Goal: Information Seeking & Learning: Check status

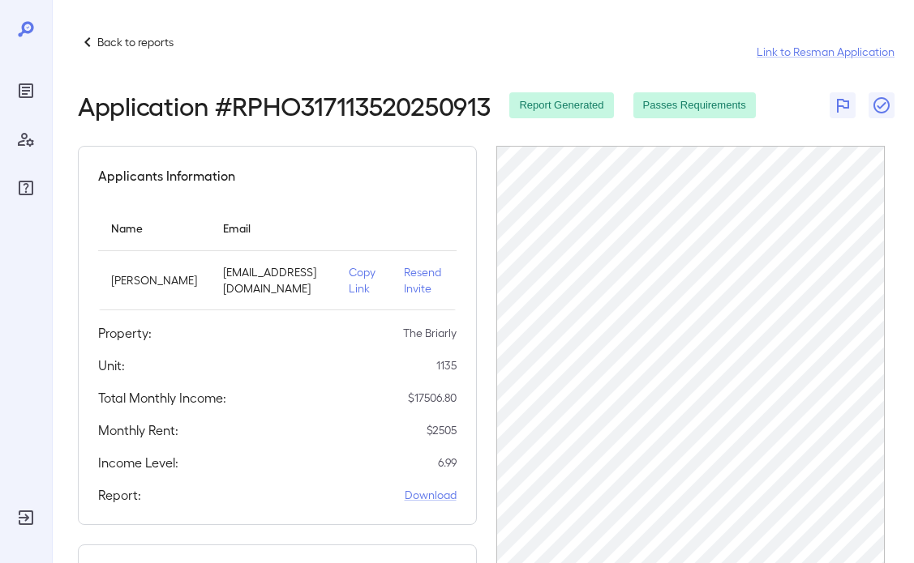
scroll to position [381, 0]
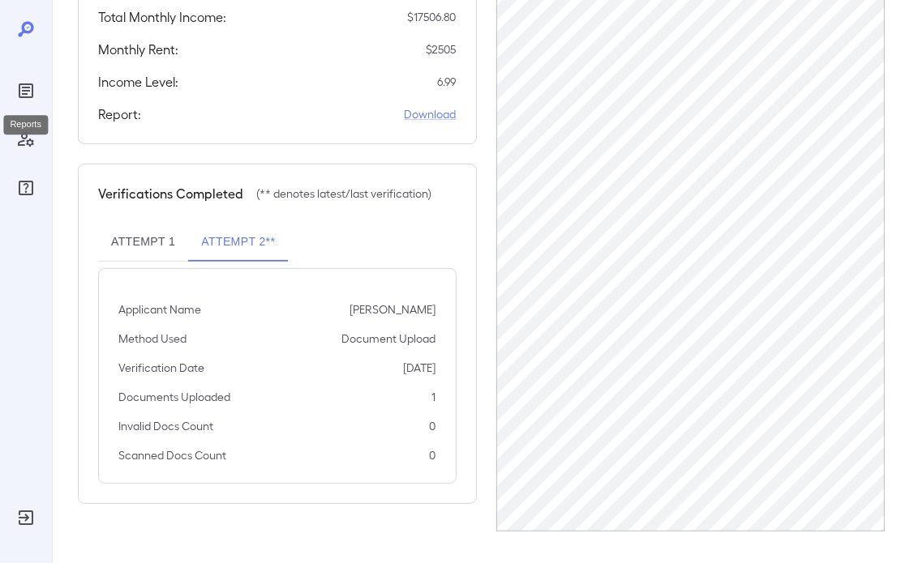
click at [21, 81] on icon "Reports" at bounding box center [25, 90] width 19 height 19
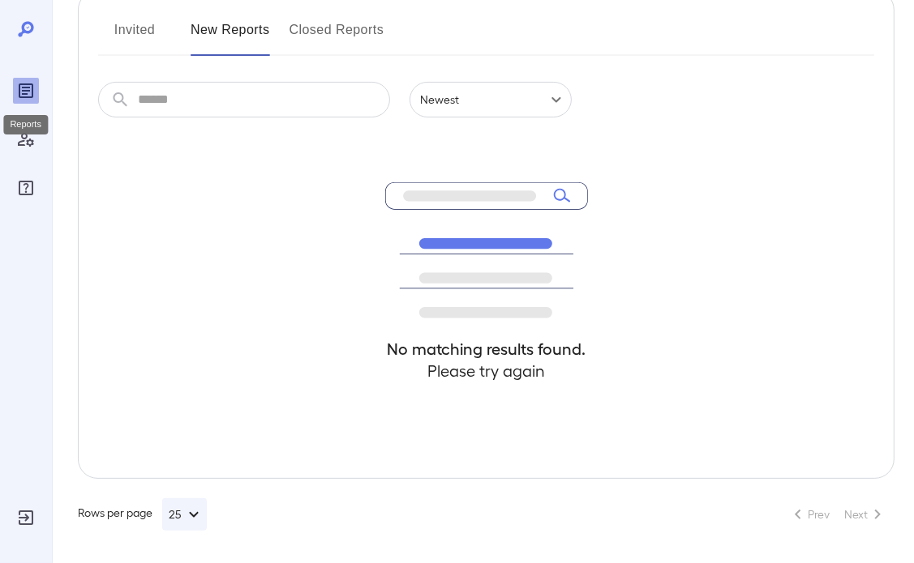
scroll to position [211, 0]
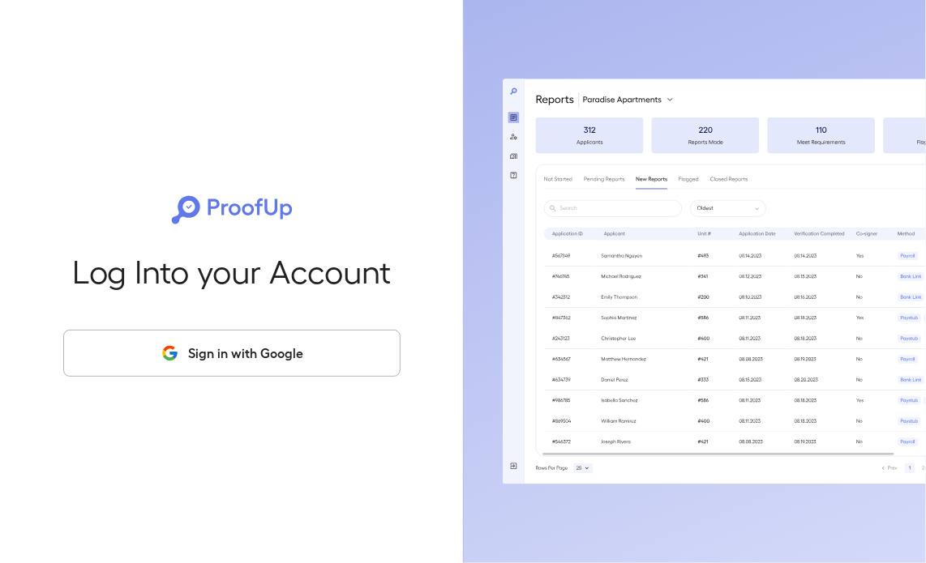
click at [247, 351] on button "Sign in with Google" at bounding box center [231, 353] width 337 height 47
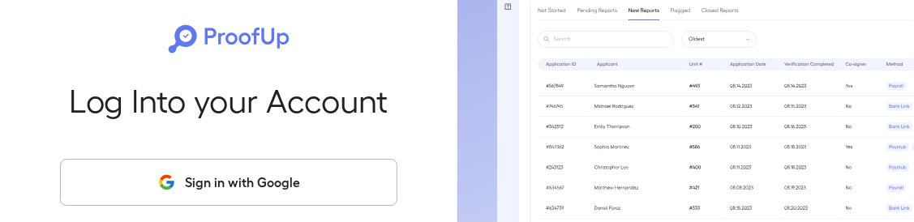
click at [305, 173] on button "Sign in with Google" at bounding box center [228, 182] width 337 height 47
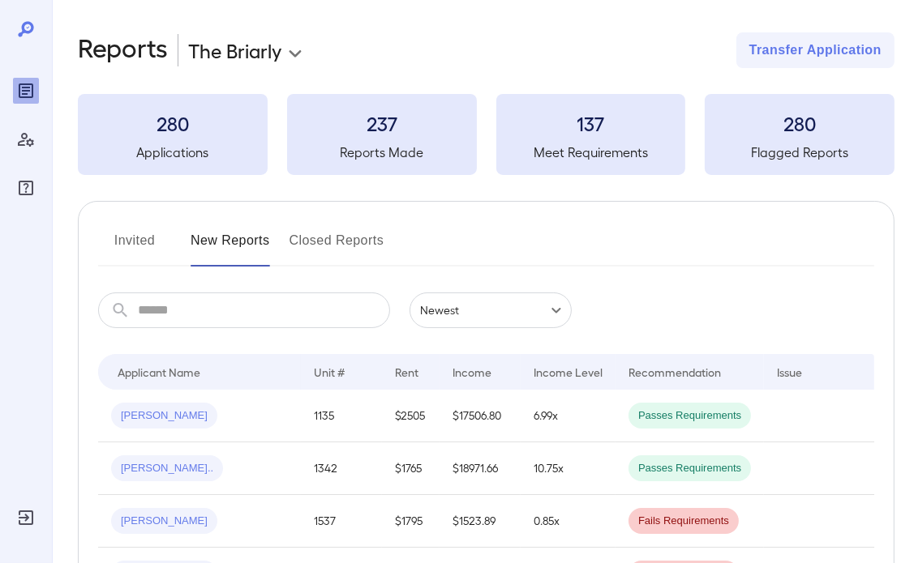
click at [128, 246] on button "Invited" at bounding box center [134, 247] width 73 height 39
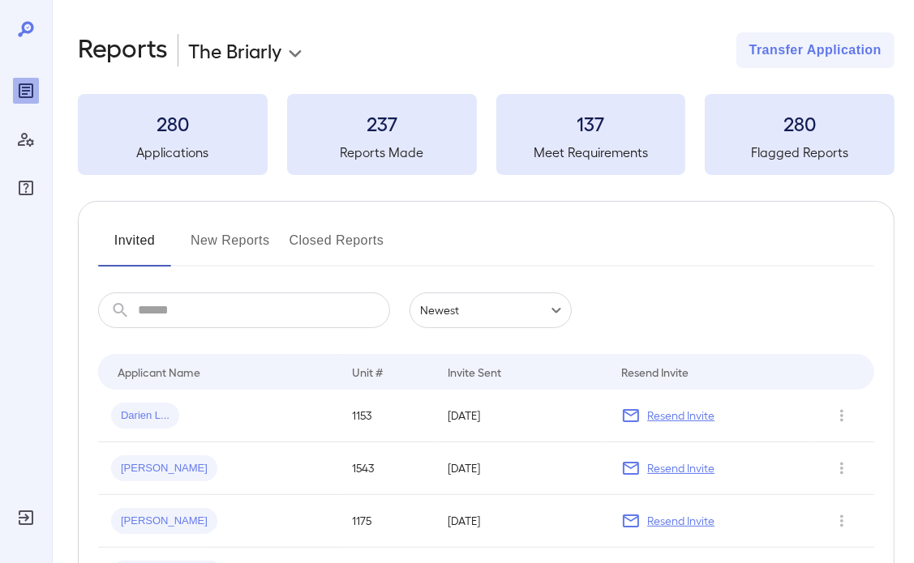
click at [231, 243] on button "New Reports" at bounding box center [229, 247] width 79 height 39
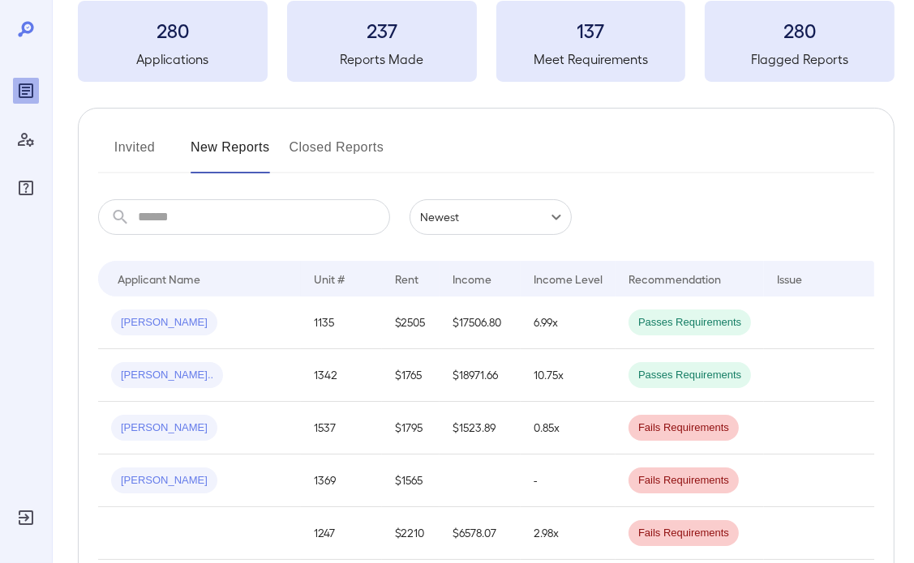
scroll to position [81, 0]
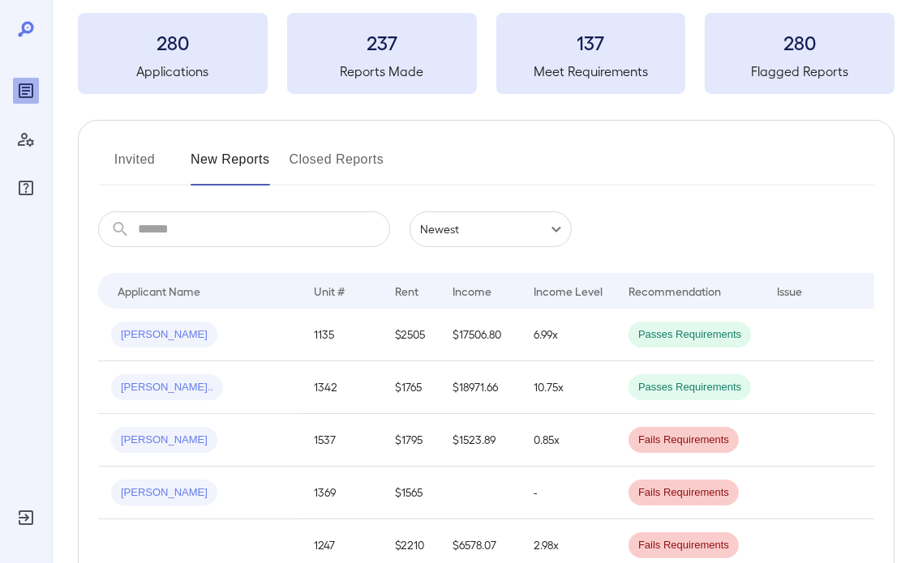
click at [121, 181] on button "Invited" at bounding box center [134, 166] width 73 height 39
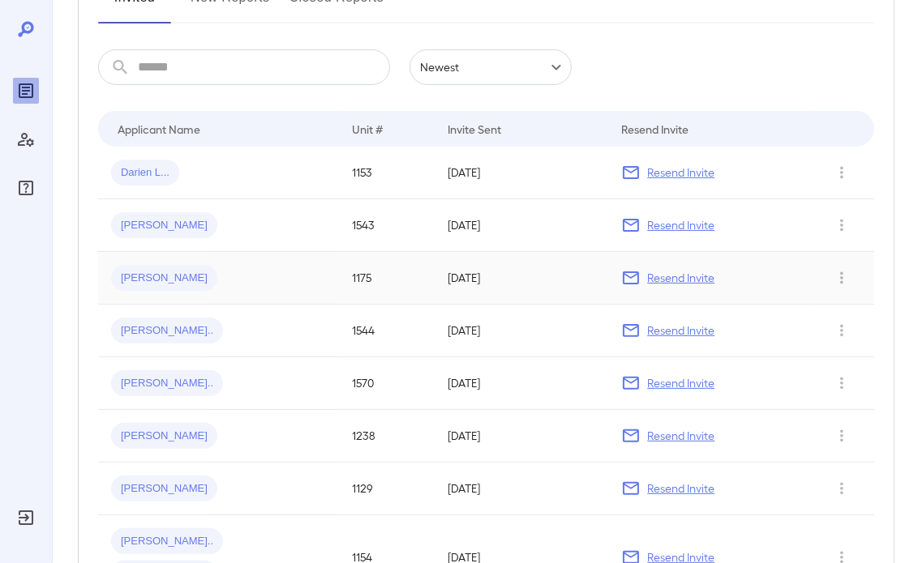
scroll to position [162, 0]
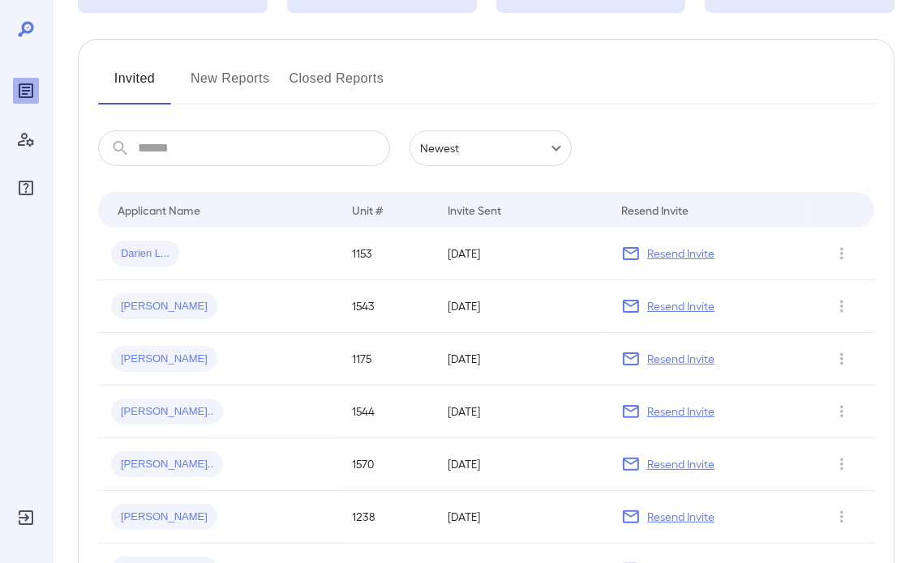
click at [182, 148] on input "text" at bounding box center [264, 149] width 252 height 36
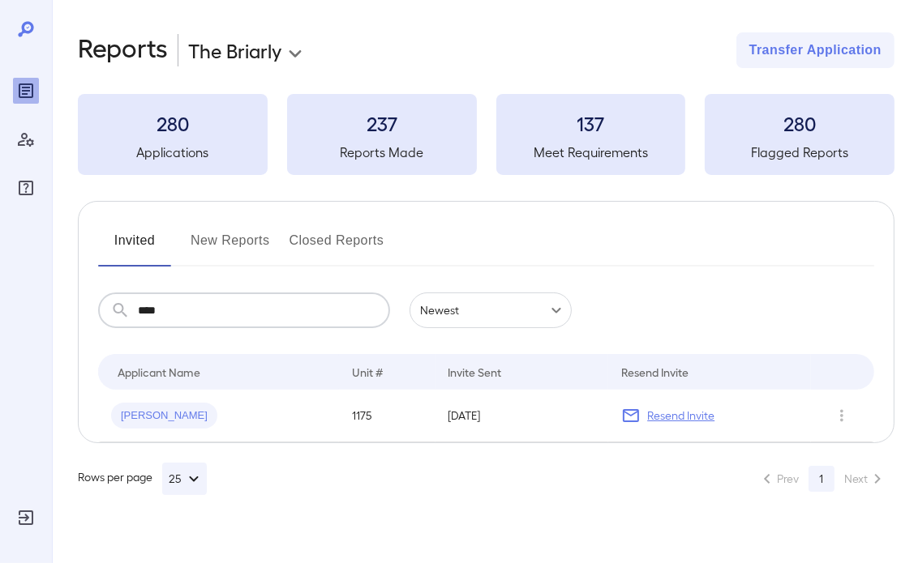
scroll to position [0, 0]
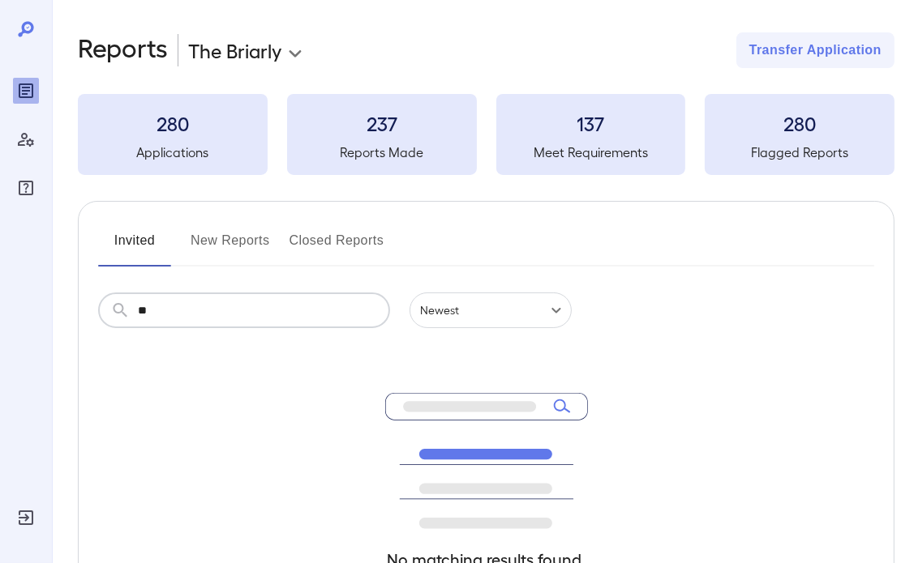
type input "*"
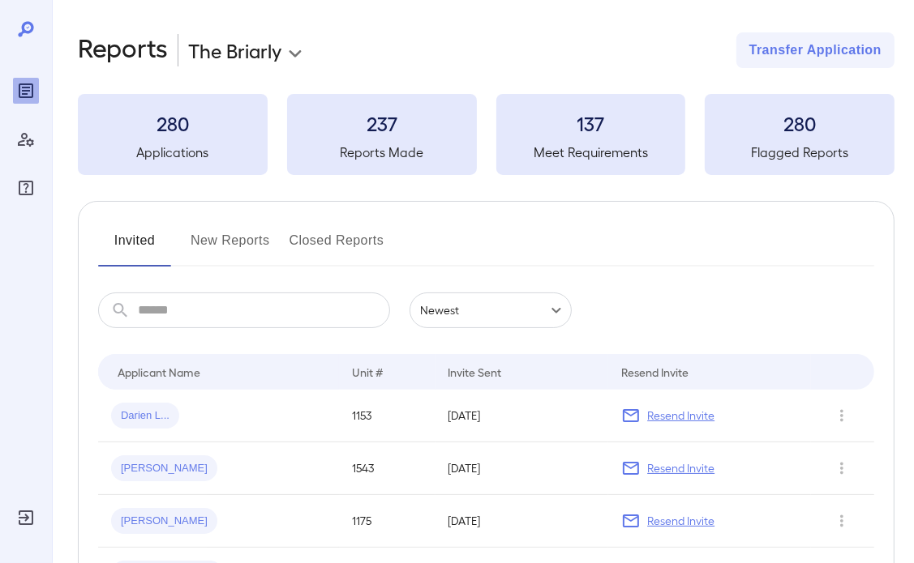
click at [217, 231] on button "New Reports" at bounding box center [229, 247] width 79 height 39
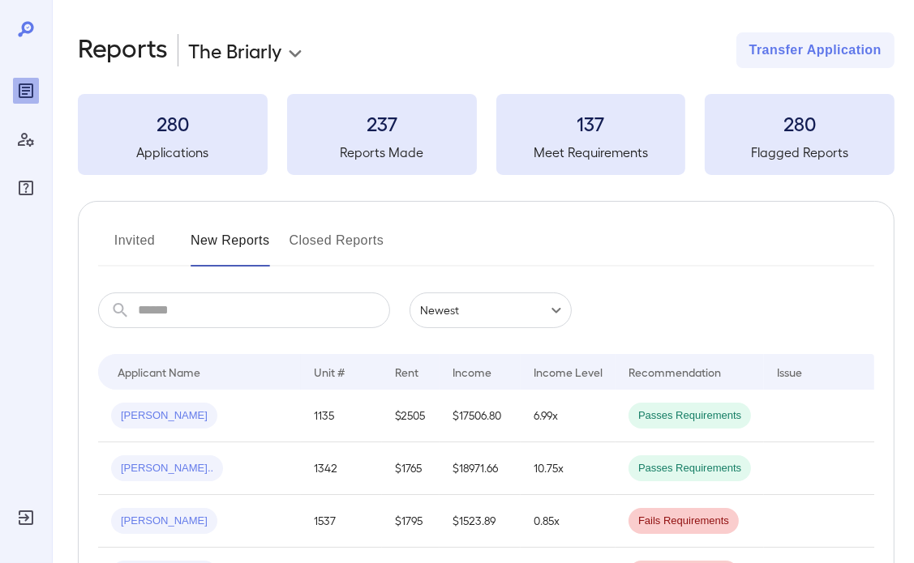
click at [337, 249] on button "Closed Reports" at bounding box center [336, 247] width 95 height 39
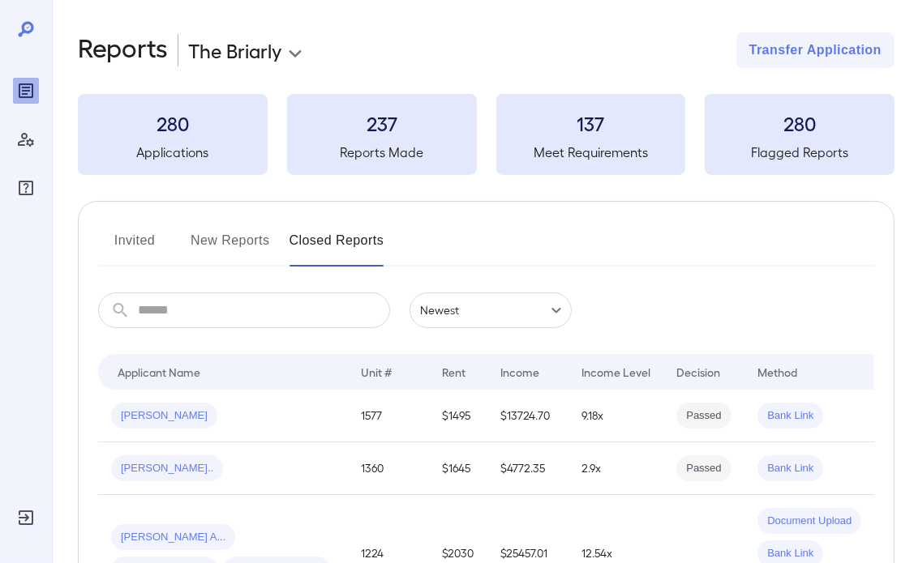
click at [247, 246] on button "New Reports" at bounding box center [229, 247] width 79 height 39
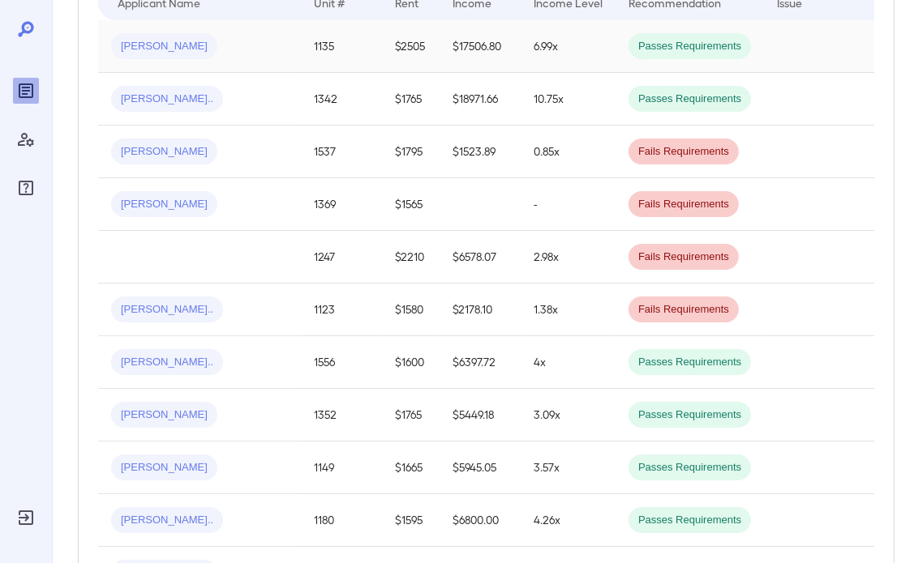
scroll to position [162, 0]
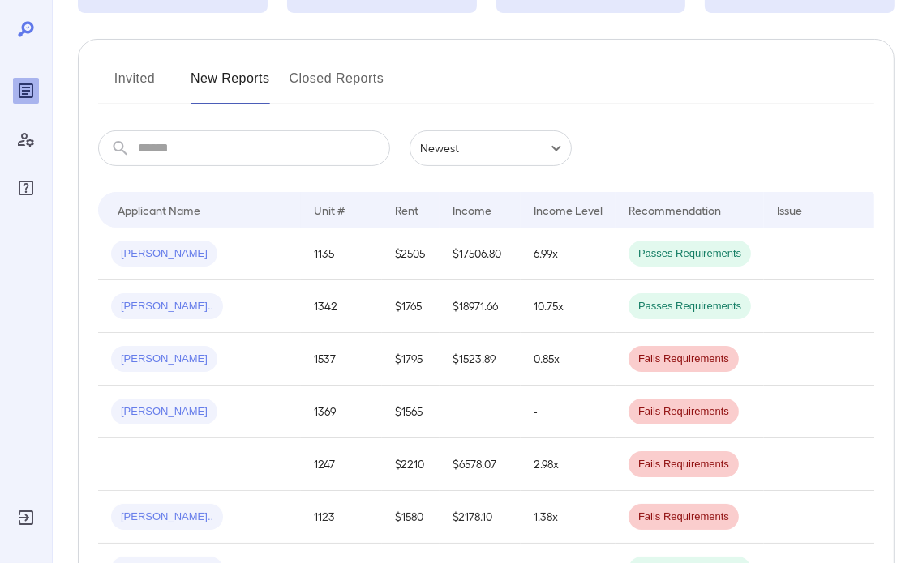
click at [153, 96] on button "Invited" at bounding box center [134, 85] width 73 height 39
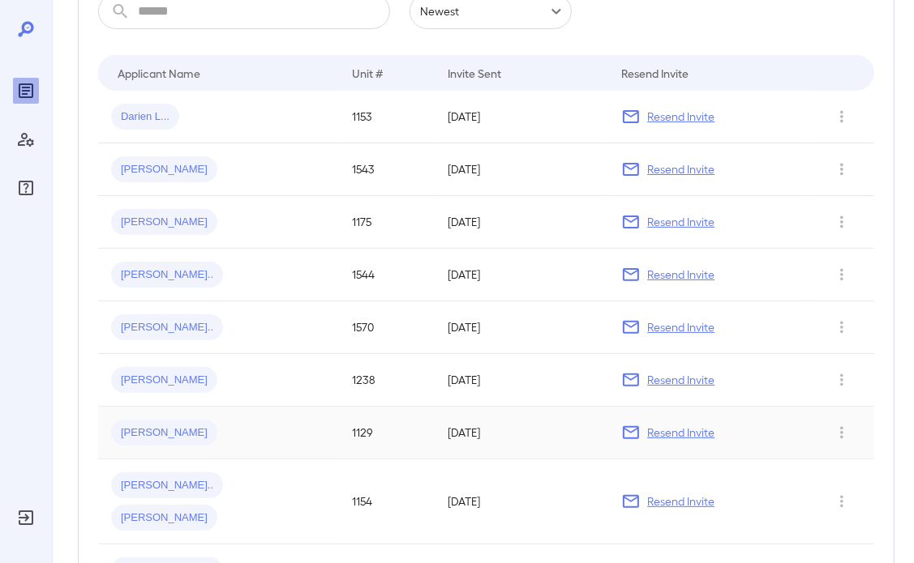
scroll to position [81, 0]
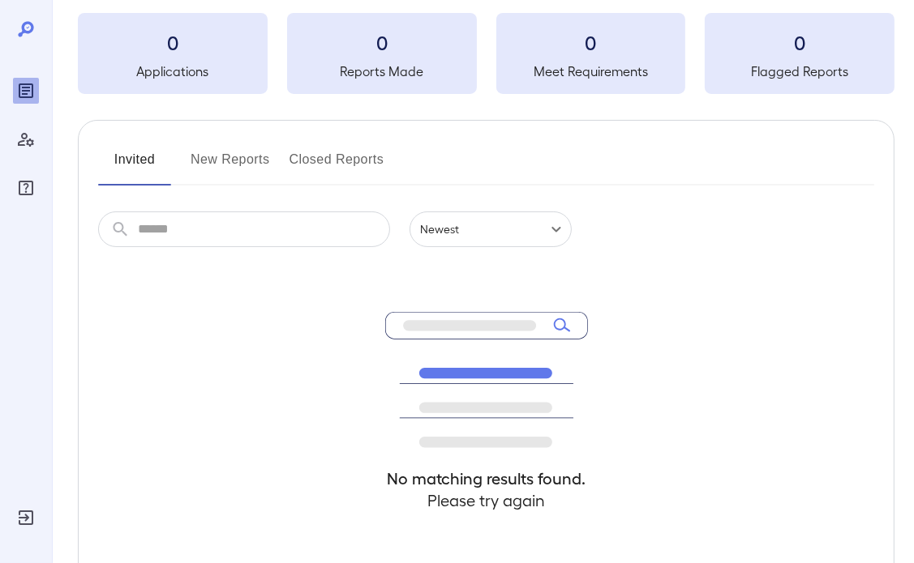
scroll to position [81, 0]
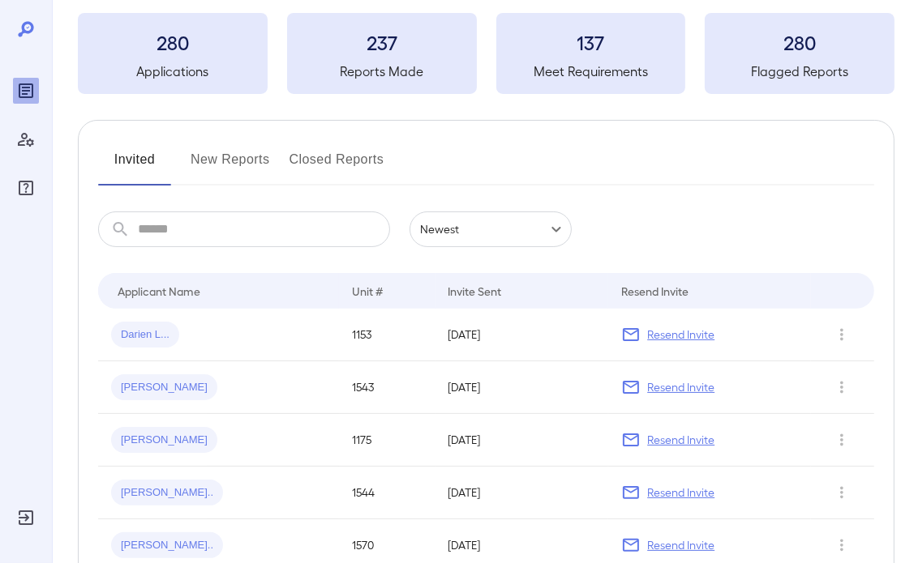
click at [208, 175] on button "New Reports" at bounding box center [229, 166] width 79 height 39
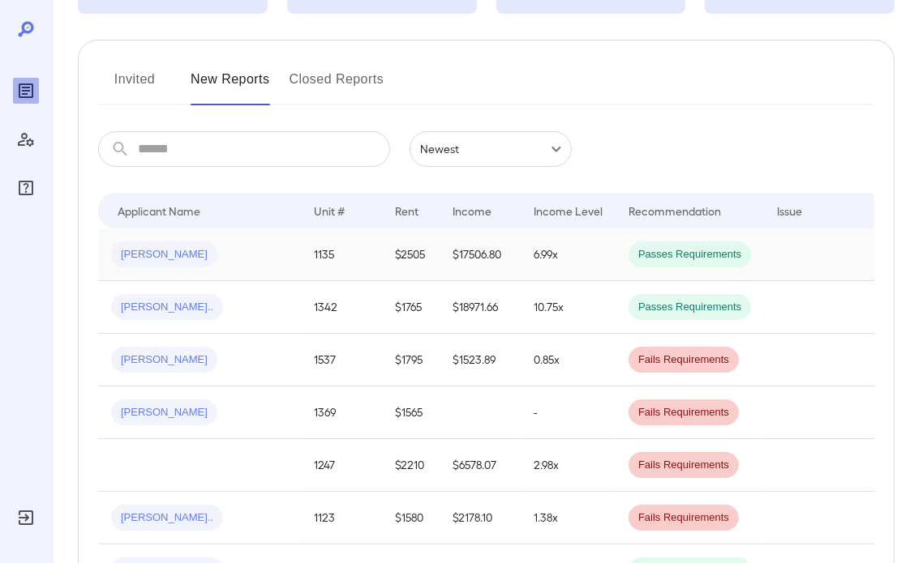
scroll to position [162, 0]
click at [266, 251] on div "[PERSON_NAME]" at bounding box center [199, 254] width 177 height 26
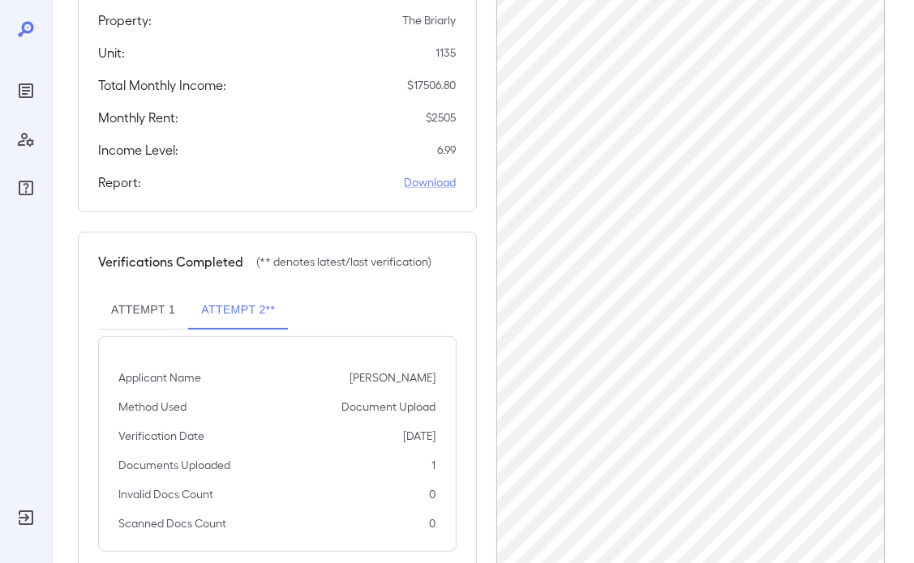
scroll to position [324, 0]
